Goal: Check status

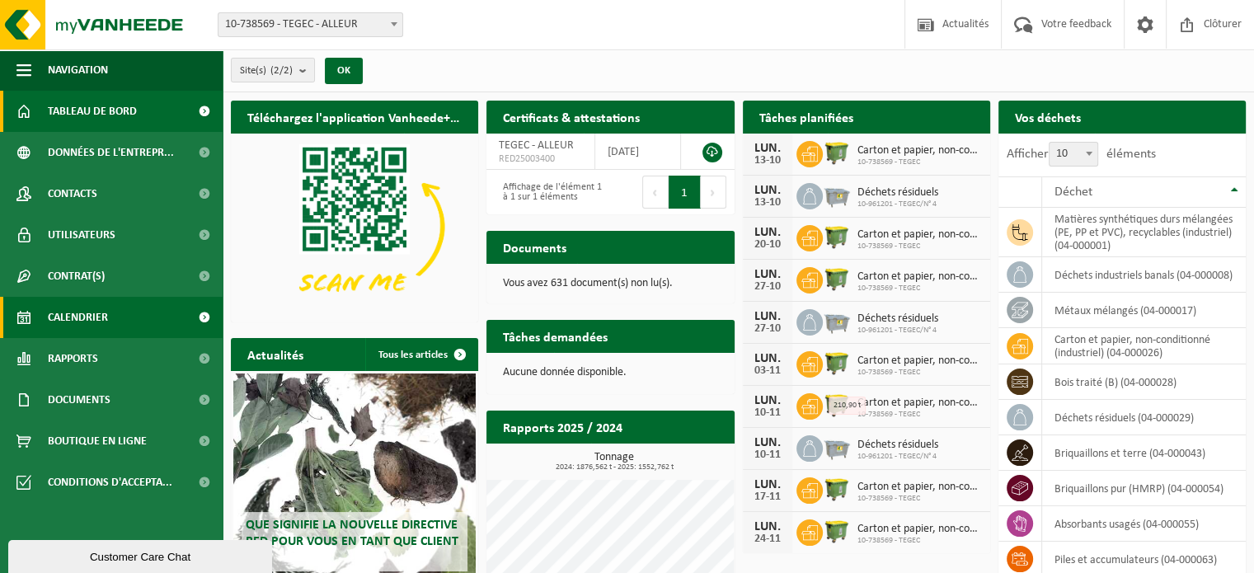
click at [96, 318] on span "Calendrier" at bounding box center [78, 317] width 60 height 41
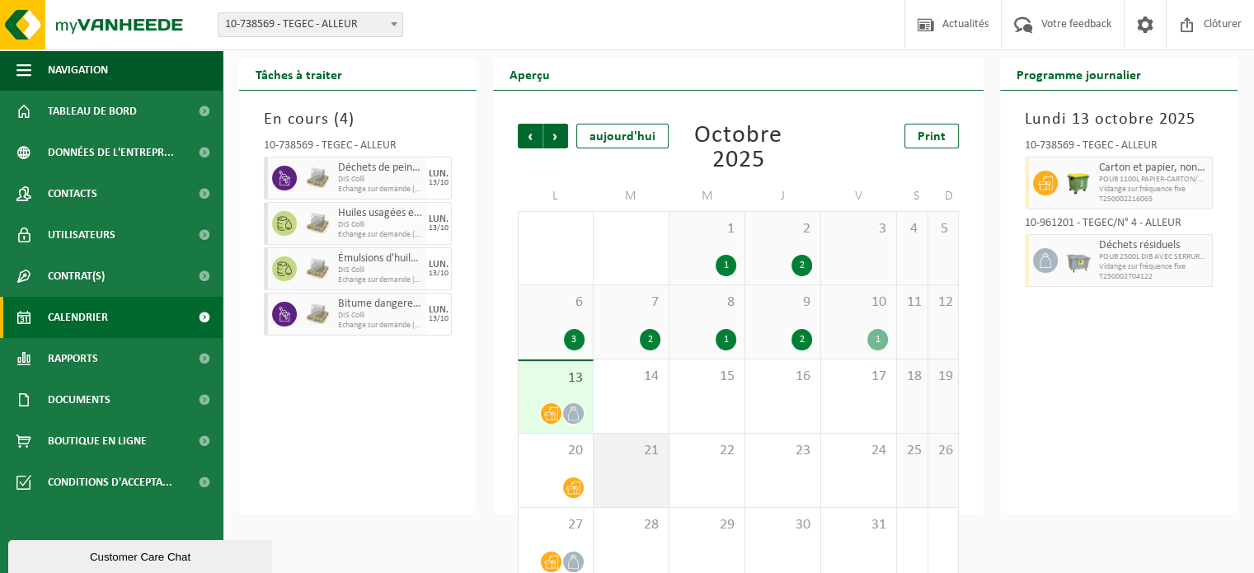
scroll to position [76, 0]
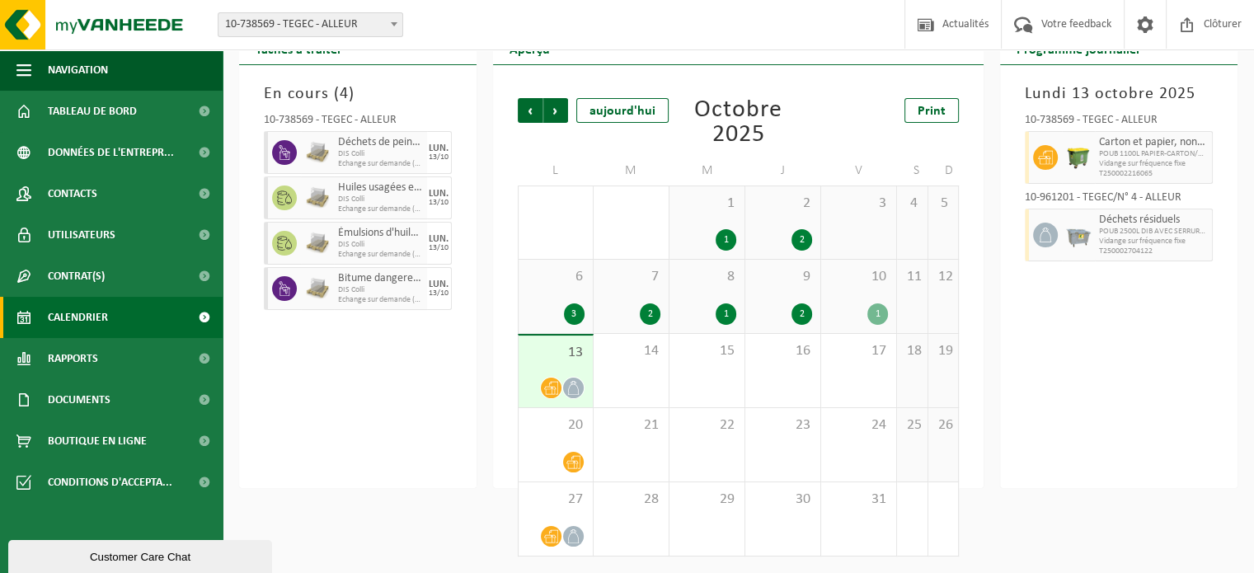
click at [883, 319] on div "1" at bounding box center [877, 313] width 21 height 21
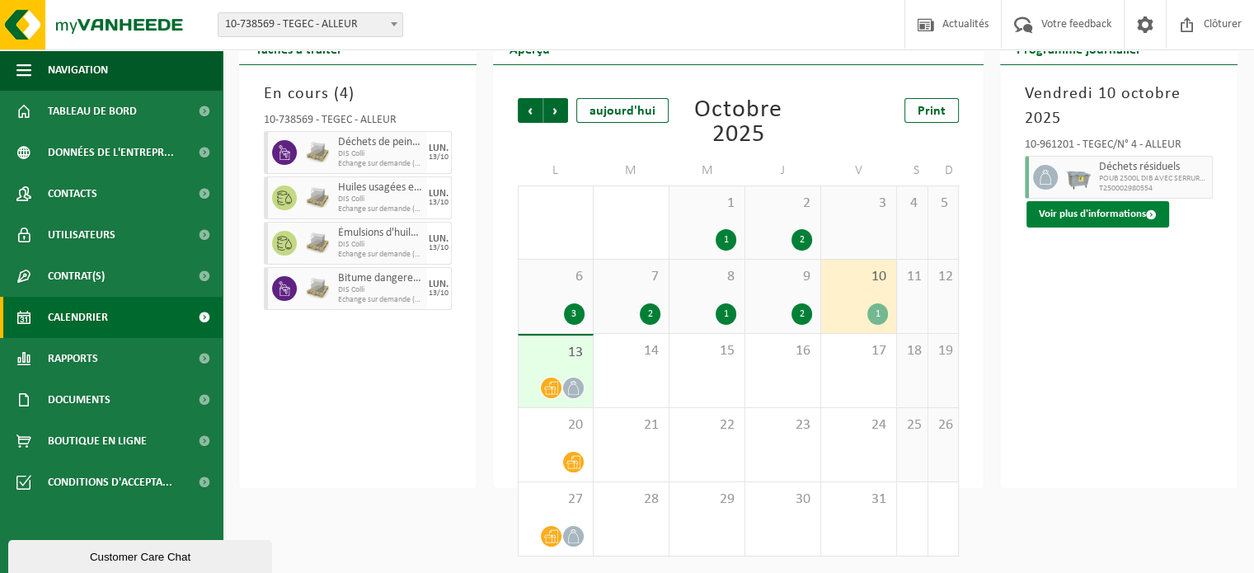
click at [1132, 212] on button "Voir plus d'informations" at bounding box center [1097, 214] width 143 height 26
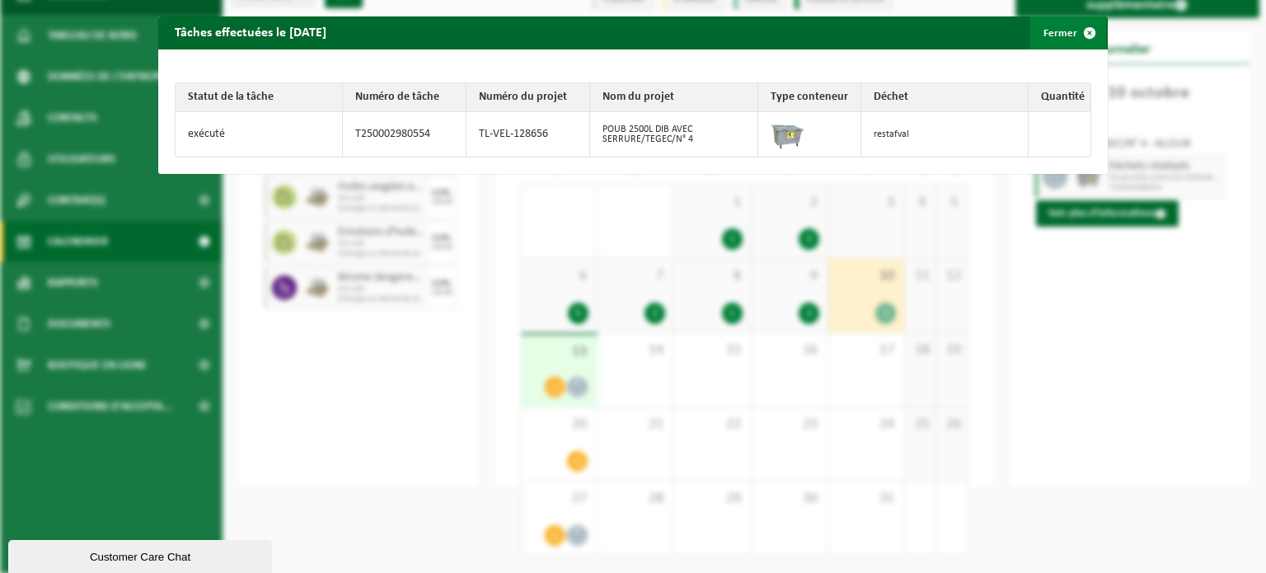
click at [1073, 45] on span "button" at bounding box center [1089, 32] width 33 height 33
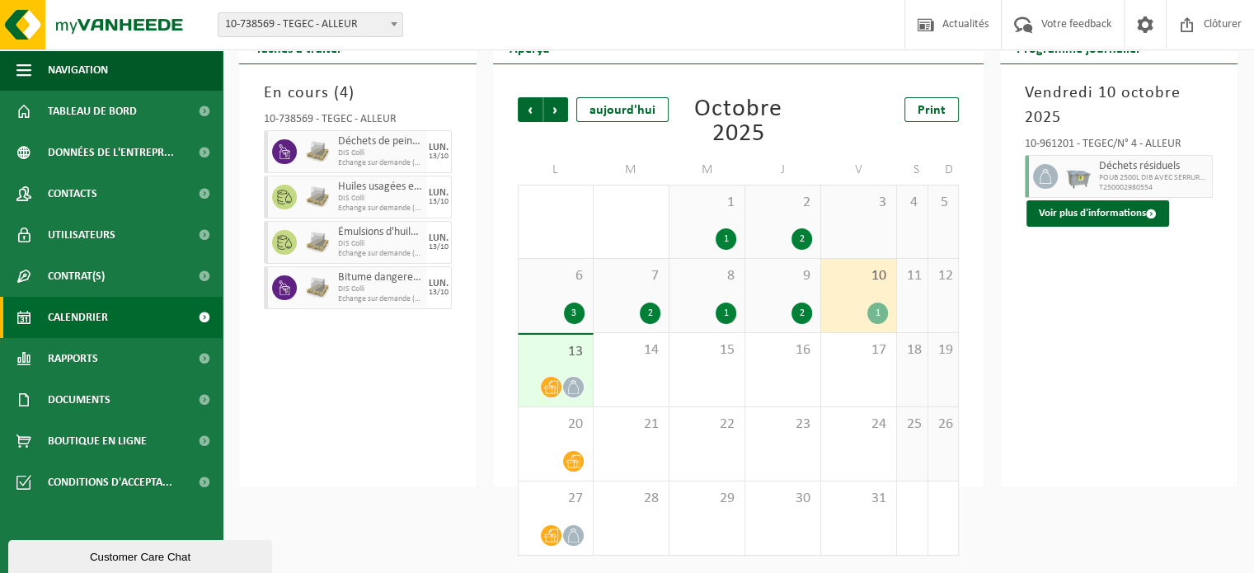
click at [1105, 275] on div "Vendredi 10 octobre 2025 10-961201 - TEGEC/N° 4 - ALLEUR Déchets résiduels POUB…" at bounding box center [1118, 275] width 237 height 423
click at [503, 16] on div "Site: 10-738569 - TEGEC - ALLEUR 10-961201 - TEGEC/N° 4 - ALLEUR 10-738569 - TE…" at bounding box center [627, 25] width 1254 height 50
